Goal: Find specific page/section: Find specific page/section

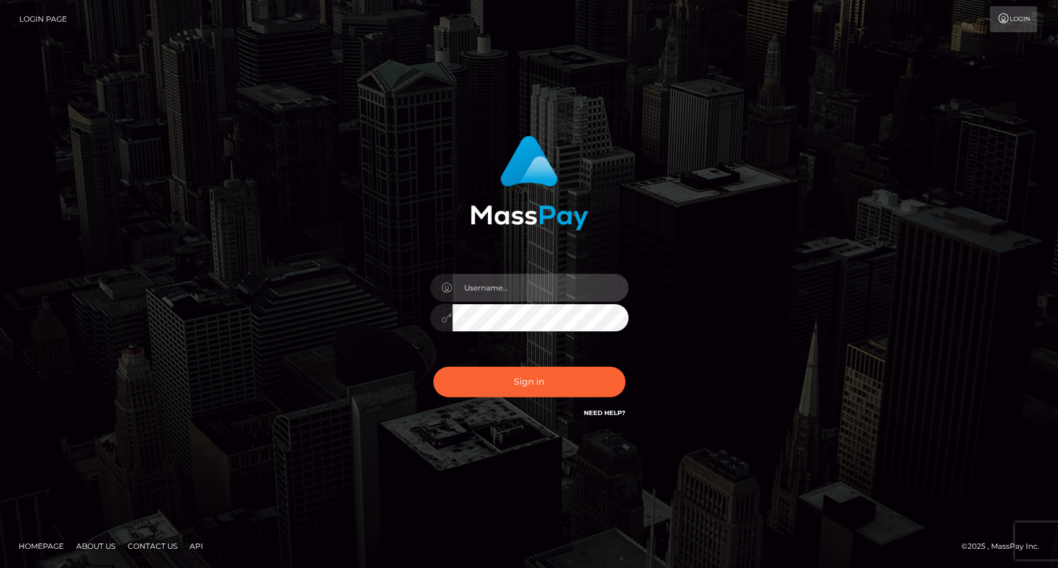
type input "carolina"
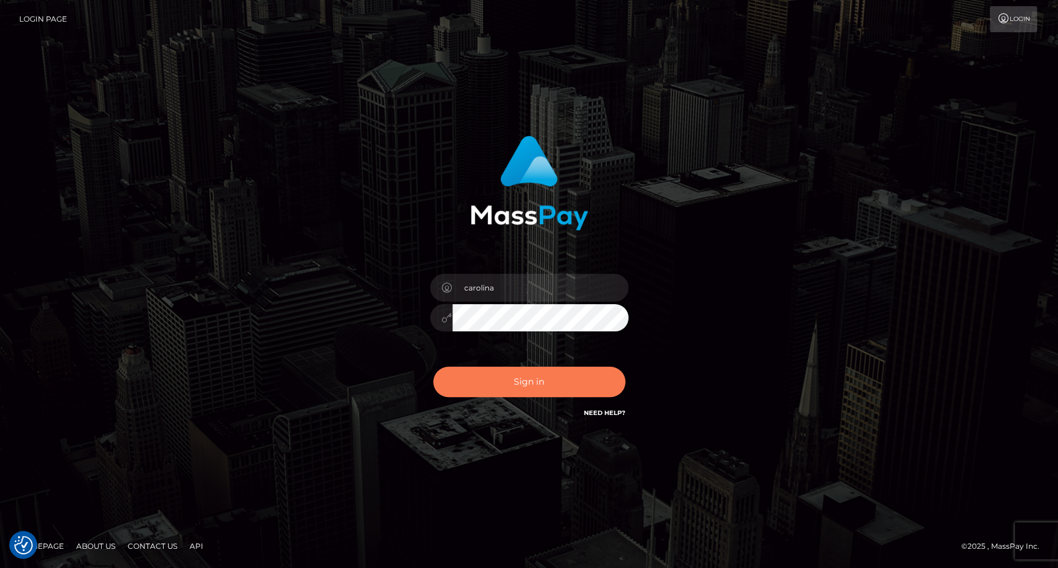
click at [566, 396] on button "Sign in" at bounding box center [529, 382] width 192 height 30
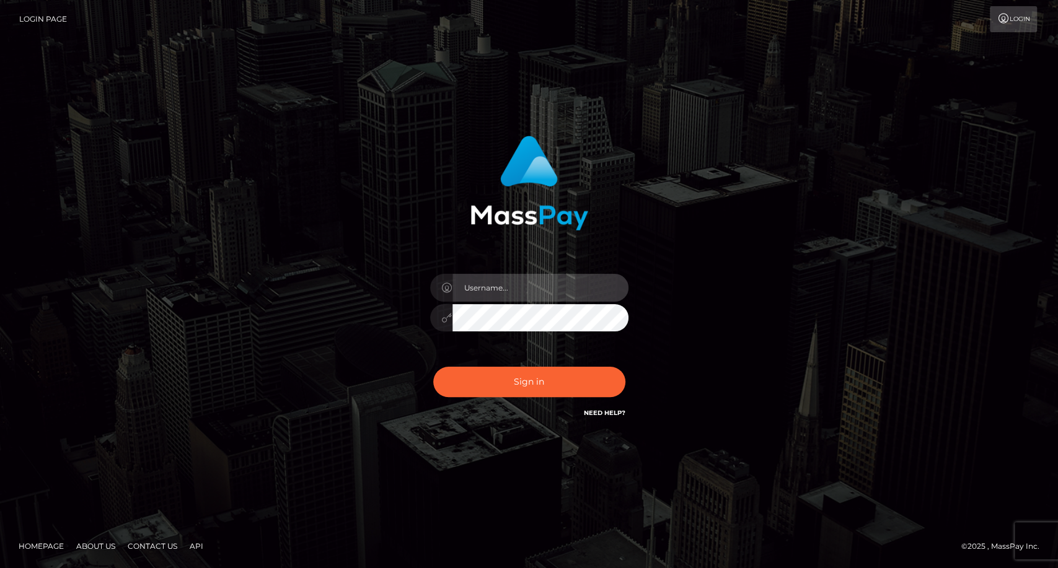
type input "carolina"
click at [520, 293] on input "carolina" at bounding box center [540, 288] width 176 height 28
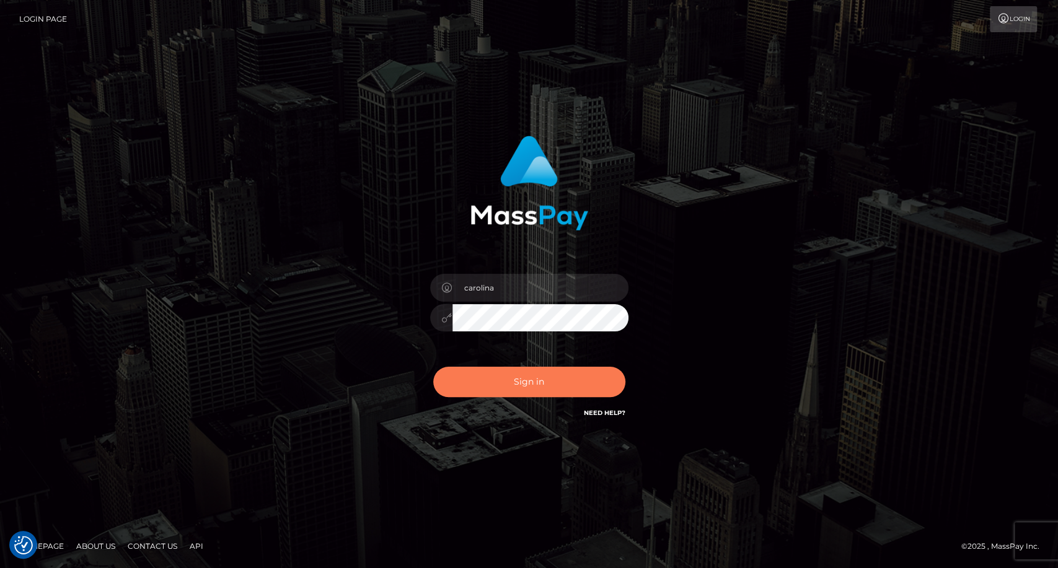
click at [493, 393] on button "Sign in" at bounding box center [529, 382] width 192 height 30
click at [591, 384] on button "Sign in" at bounding box center [529, 382] width 192 height 30
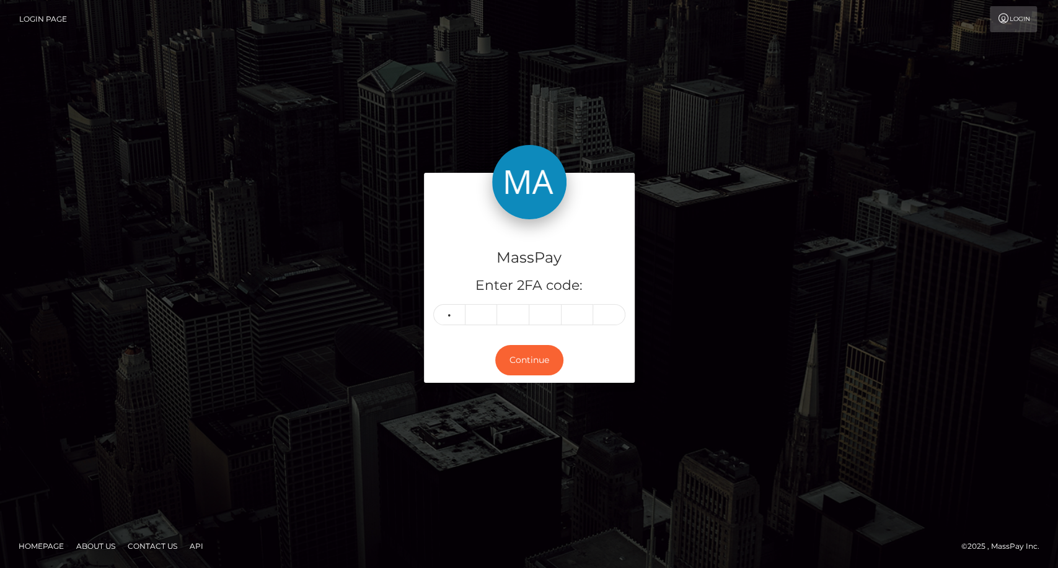
type input "3"
type input "2"
type input "1"
type input "3"
type input "7"
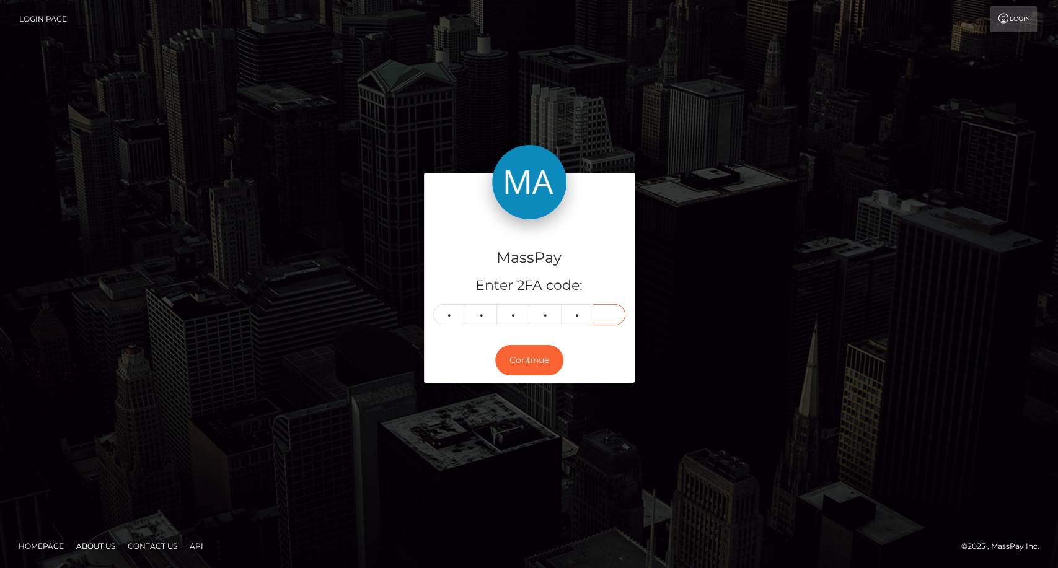
type input "5"
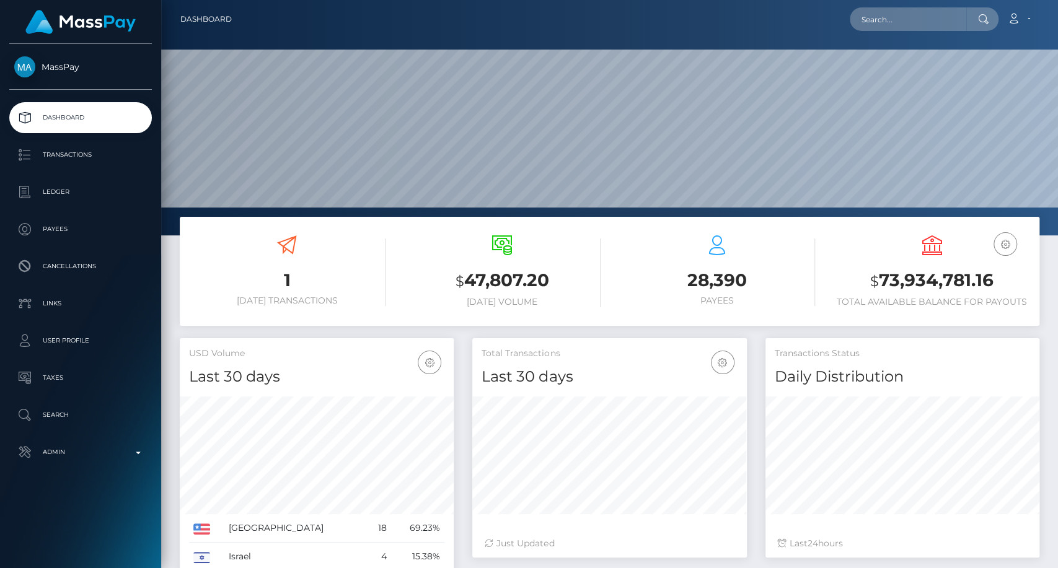
scroll to position [219, 274]
click at [887, 22] on input "text" at bounding box center [908, 19] width 116 height 24
click at [926, 17] on input "f.bakema@icloud.com" at bounding box center [908, 19] width 116 height 24
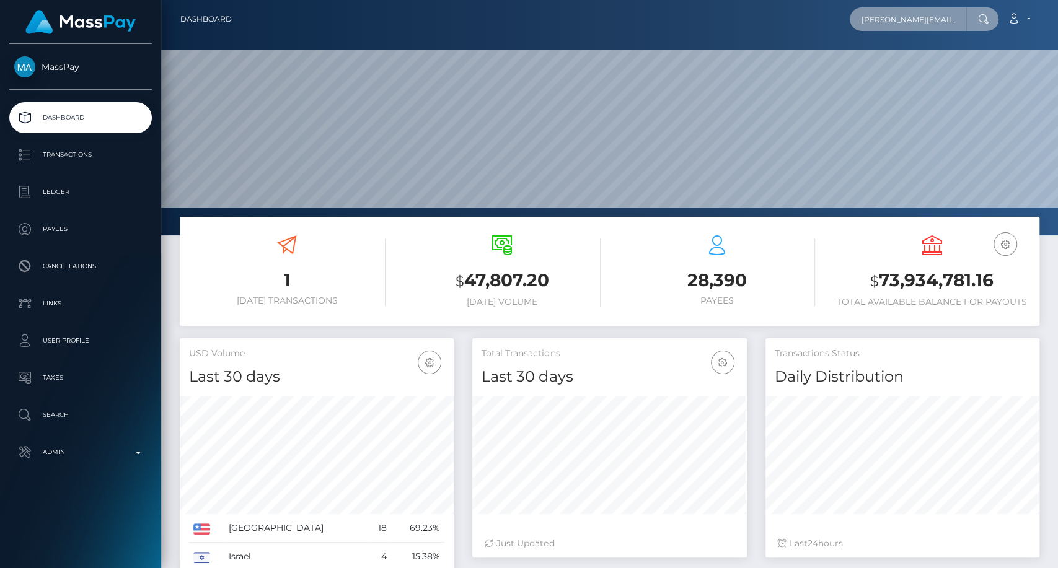
click at [926, 17] on input "f.bakema@icloud.com" at bounding box center [908, 19] width 116 height 24
paste input "482243858923528192"
click at [948, 17] on input "482243858923528192" at bounding box center [908, 19] width 116 height 24
click at [934, 17] on input "482243858923528192" at bounding box center [908, 19] width 116 height 24
click at [934, 16] on input "482243858923528192" at bounding box center [908, 19] width 116 height 24
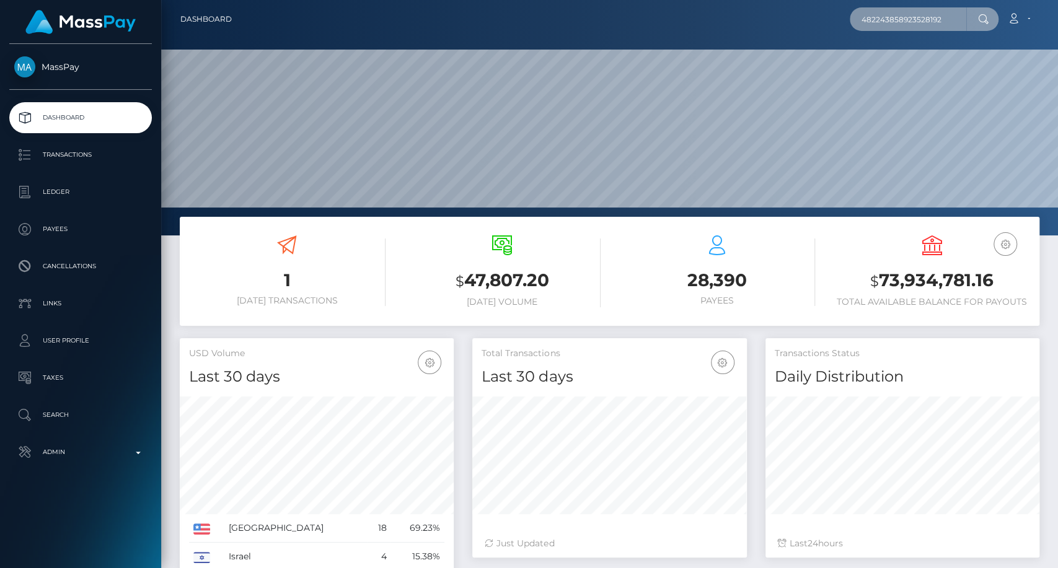
click at [934, 16] on input "482243858923528192" at bounding box center [908, 19] width 116 height 24
type input "482243858923528192"
click at [878, 15] on input "482243858923528192" at bounding box center [908, 19] width 116 height 24
click at [975, 19] on div at bounding box center [982, 19] width 32 height 24
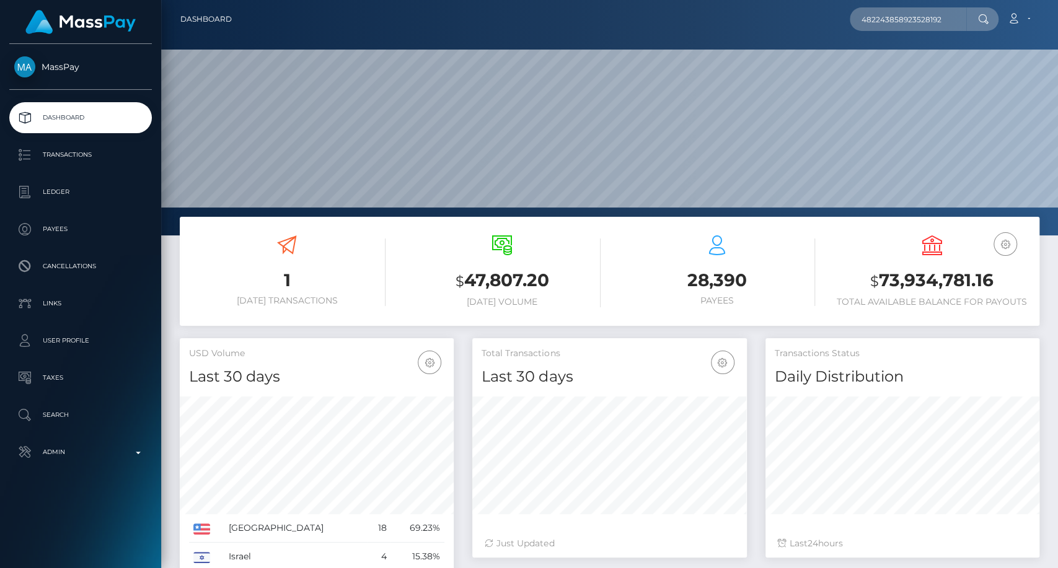
click at [980, 16] on icon at bounding box center [983, 19] width 11 height 10
click at [952, 20] on input "482243858923528192" at bounding box center [908, 19] width 116 height 24
click at [915, 69] on link "EKATERINA AMINEVA" at bounding box center [899, 64] width 99 height 23
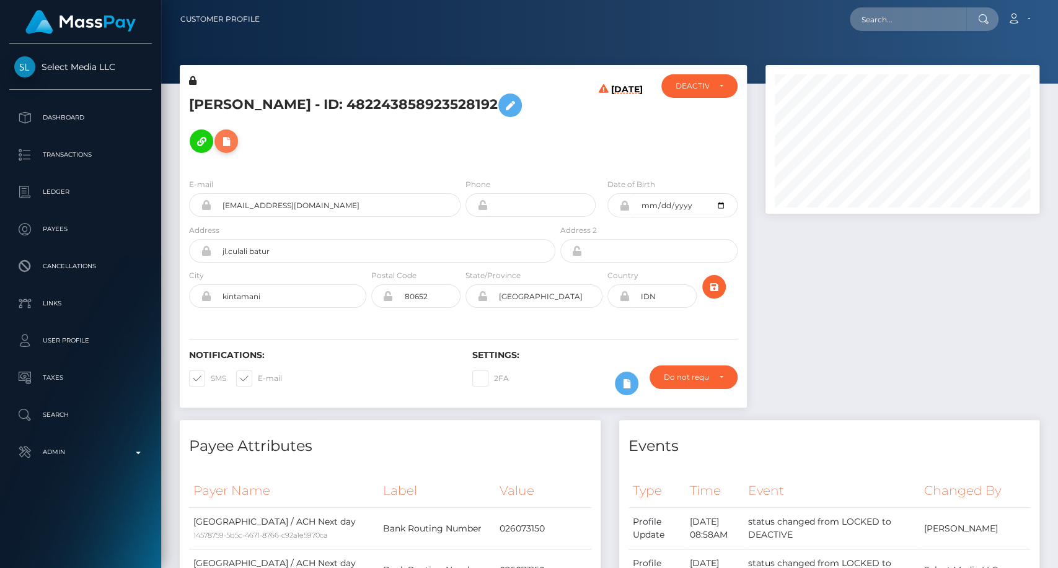
scroll to position [149, 274]
click at [234, 134] on icon at bounding box center [226, 141] width 15 height 15
select select
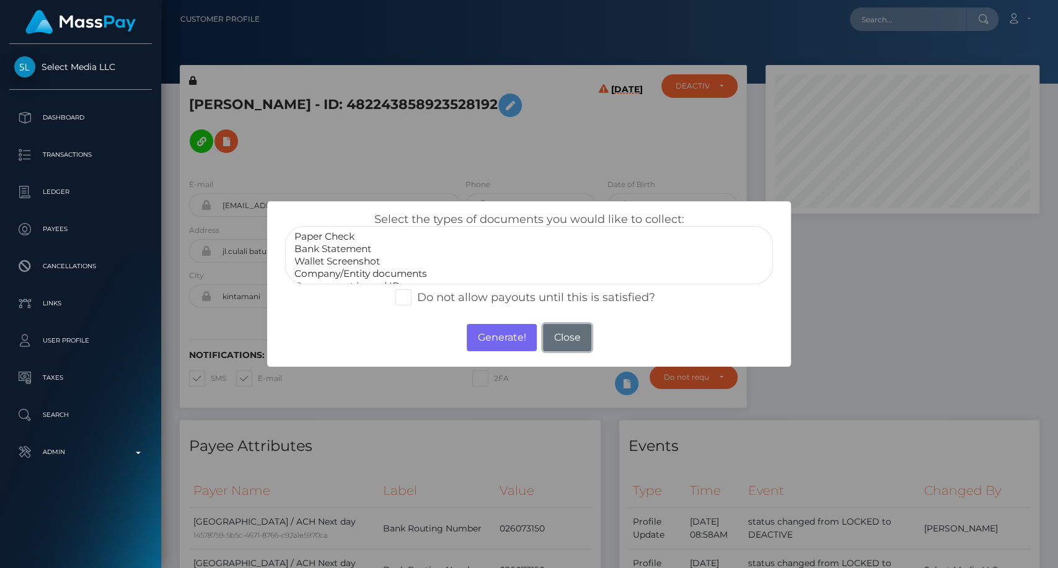
click at [574, 338] on button "Close" at bounding box center [567, 337] width 48 height 27
